Goal: Entertainment & Leisure: Browse casually

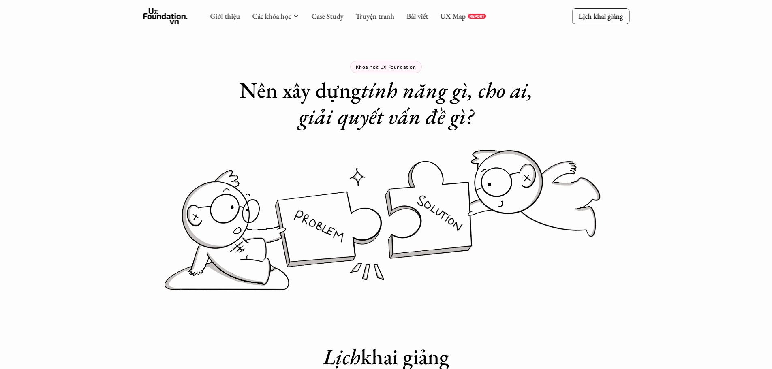
click at [167, 17] on use at bounding box center [165, 16] width 45 height 16
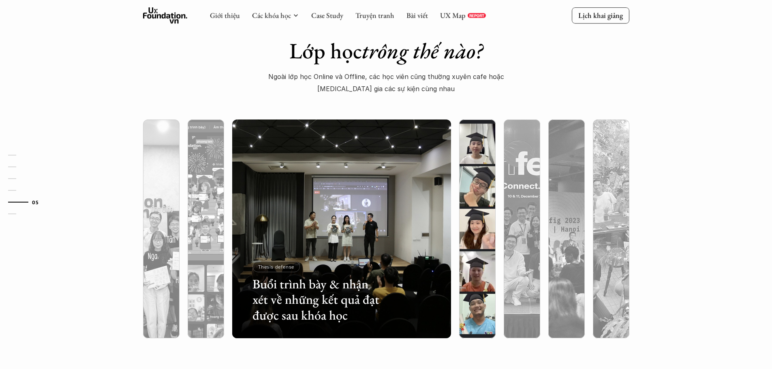
scroll to position [2453, 0]
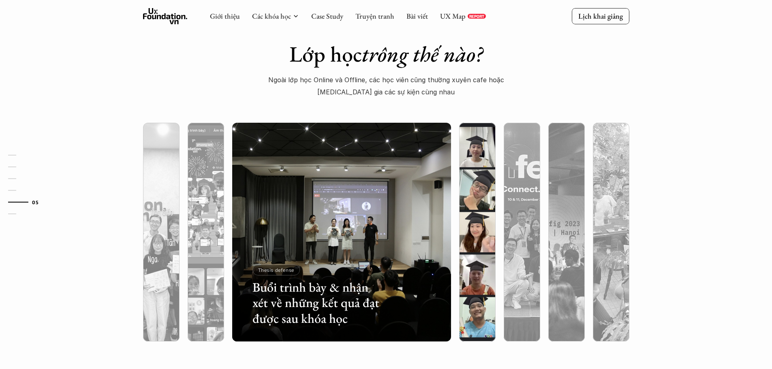
click at [469, 162] on img at bounding box center [477, 232] width 223 height 219
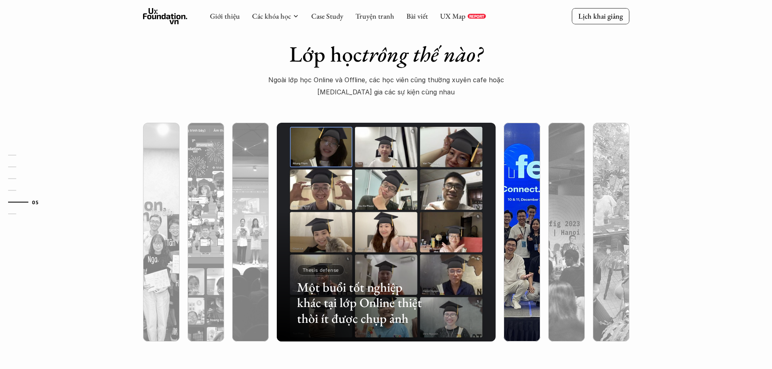
click at [510, 179] on img at bounding box center [522, 232] width 223 height 219
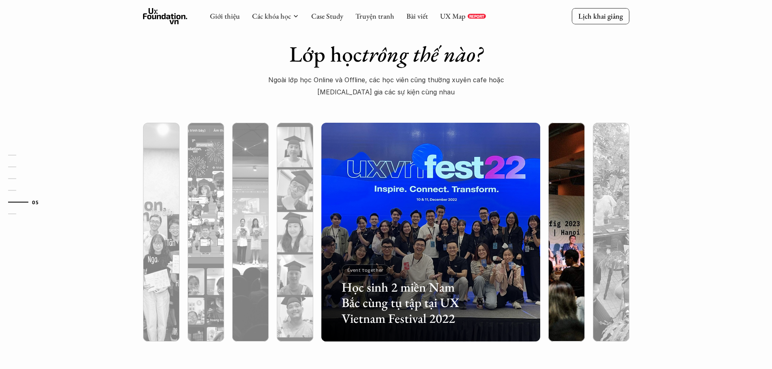
click at [566, 185] on img at bounding box center [566, 232] width 223 height 219
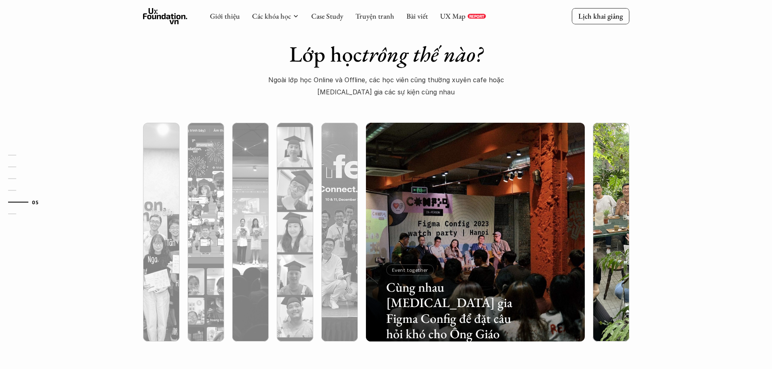
click at [605, 182] on img at bounding box center [611, 232] width 223 height 219
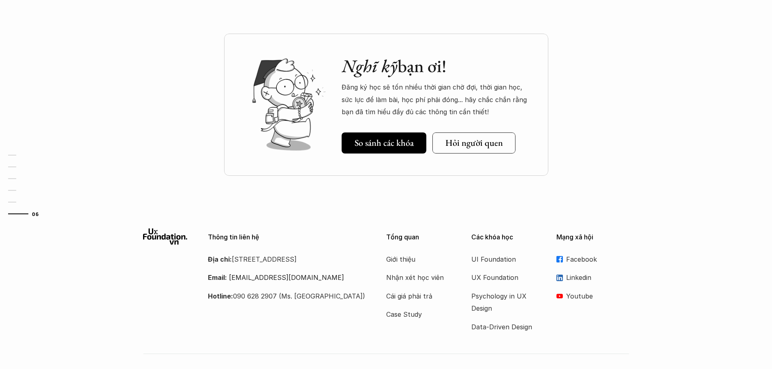
scroll to position [2840, 0]
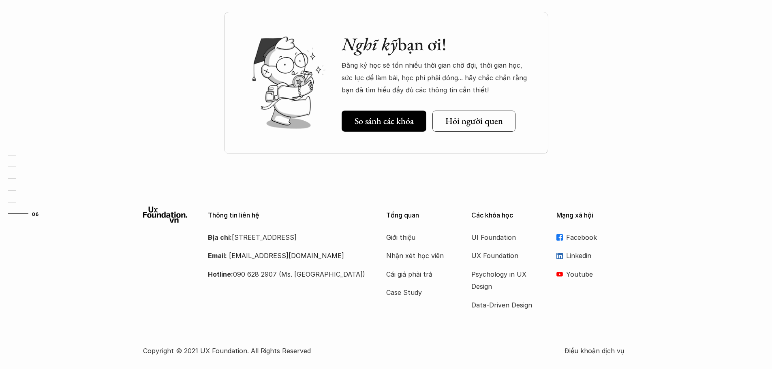
click at [573, 273] on p "Youtube" at bounding box center [597, 274] width 63 height 12
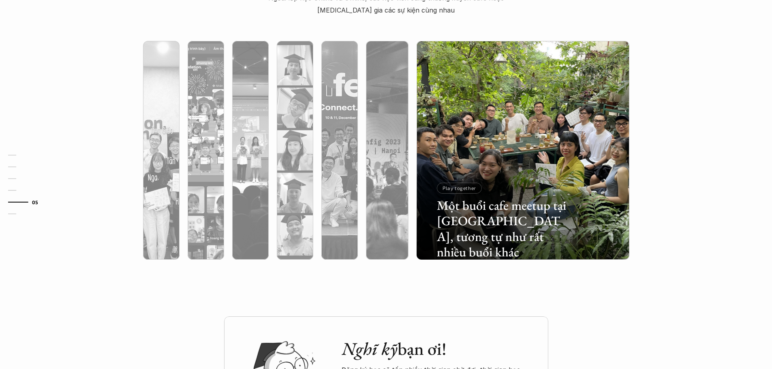
scroll to position [2596, 0]
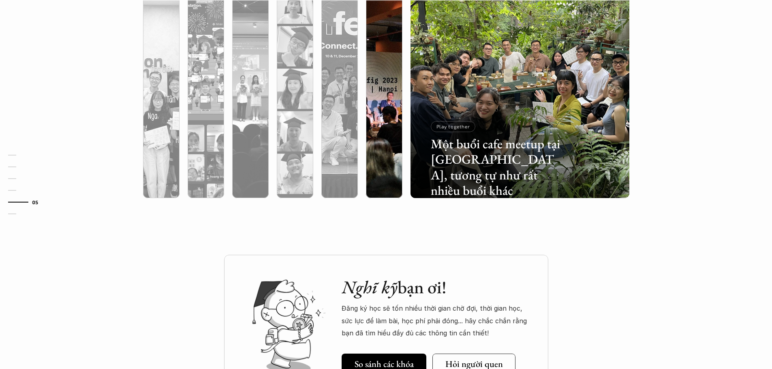
click at [375, 34] on img at bounding box center [384, 88] width 223 height 219
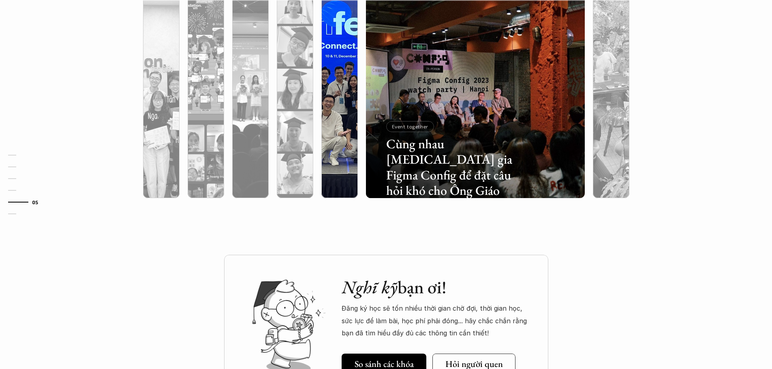
click at [318, 47] on div at bounding box center [339, 88] width 45 height 219
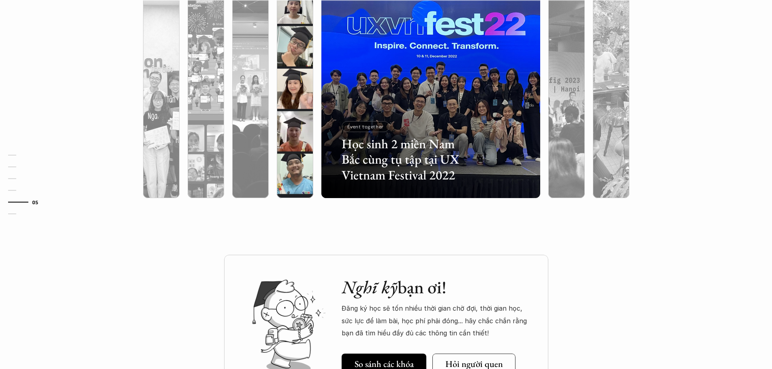
click at [295, 51] on img at bounding box center [295, 88] width 223 height 219
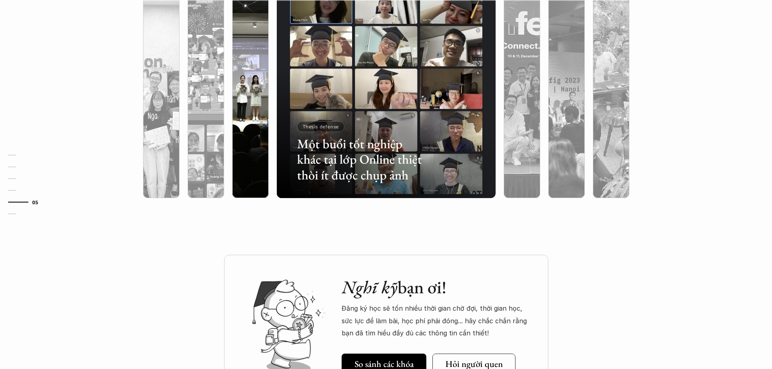
click at [251, 57] on img at bounding box center [250, 88] width 223 height 219
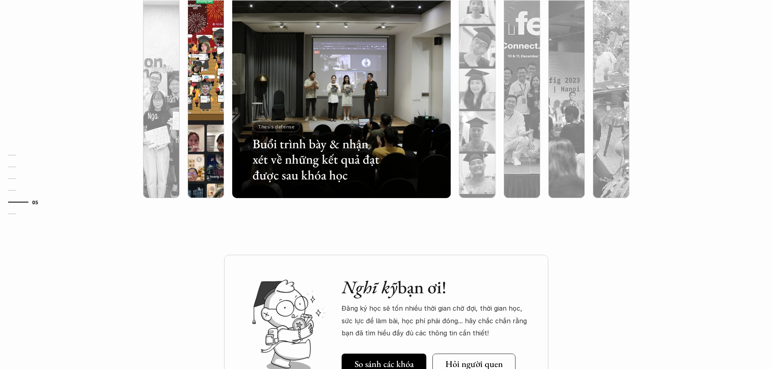
click at [211, 62] on img at bounding box center [205, 88] width 223 height 219
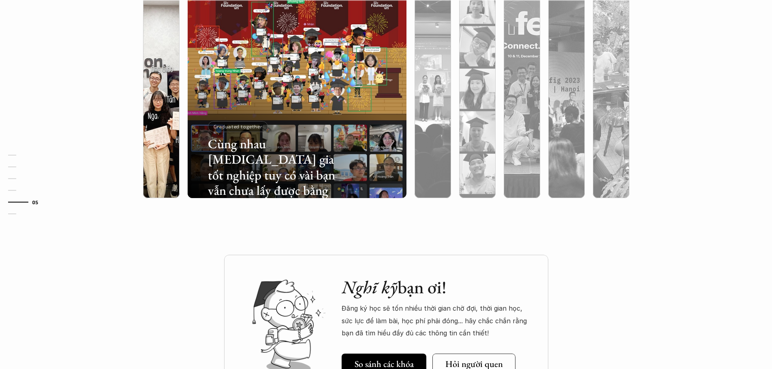
click at [156, 66] on img at bounding box center [161, 88] width 223 height 219
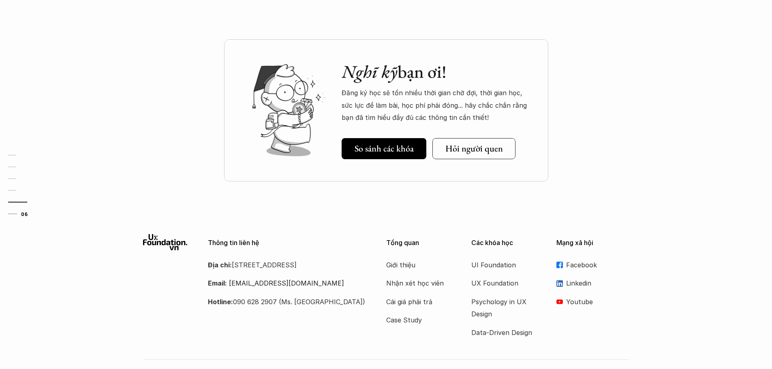
scroll to position [2840, 0]
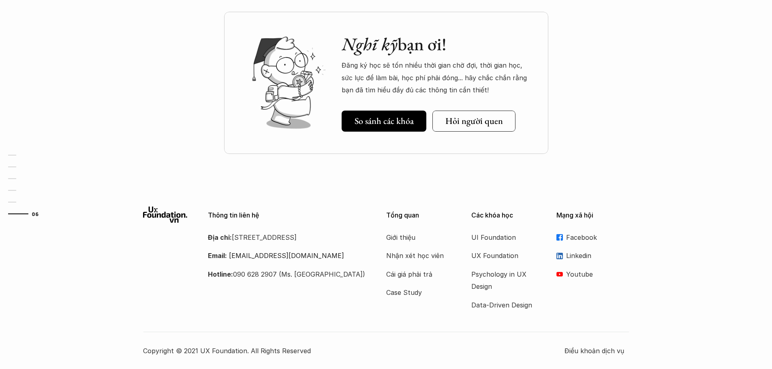
click at [581, 274] on p "Youtube" at bounding box center [597, 274] width 63 height 12
